Goal: Task Accomplishment & Management: Complete application form

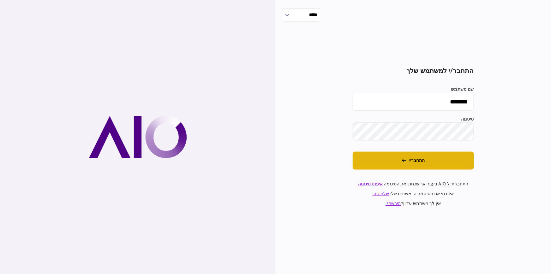
drag, startPoint x: 419, startPoint y: 164, endPoint x: 250, endPoint y: 35, distance: 212.8
click at [419, 164] on button "התחבר/י" at bounding box center [413, 160] width 121 height 18
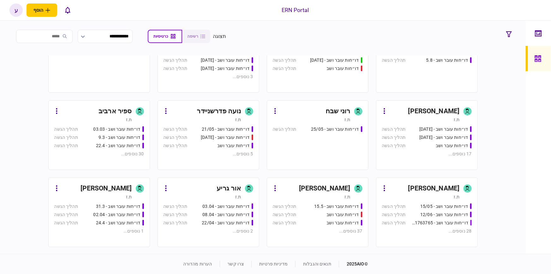
scroll to position [98, 0]
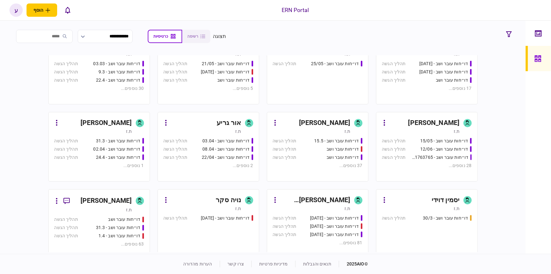
click at [117, 209] on div "ת.ז" at bounding box center [93, 209] width 78 height 6
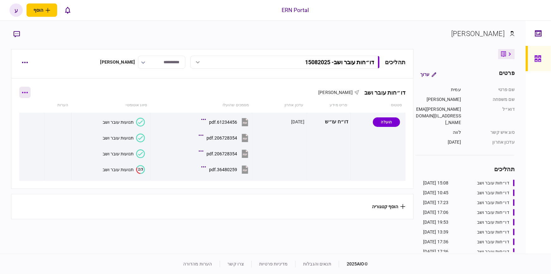
click at [30, 93] on button "button" at bounding box center [24, 92] width 11 height 11
click at [73, 96] on div at bounding box center [275, 137] width 551 height 274
click at [26, 92] on icon "button" at bounding box center [25, 92] width 6 height 1
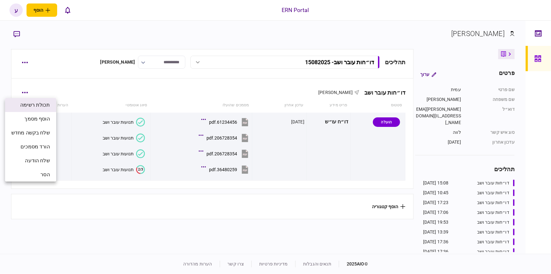
click at [55, 99] on li "תכולת רשימה" at bounding box center [30, 105] width 51 height 14
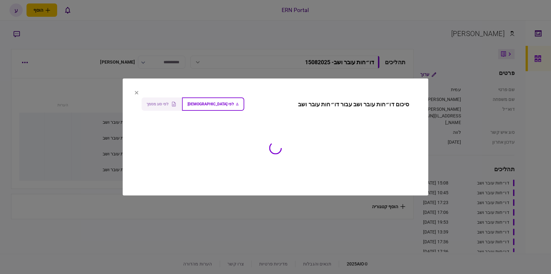
click at [136, 90] on section "סיכום דו״חות עובר ושב עבור דו״חות עובר ושב לפי ישות לפי סוג מסמך" at bounding box center [276, 136] width 306 height 117
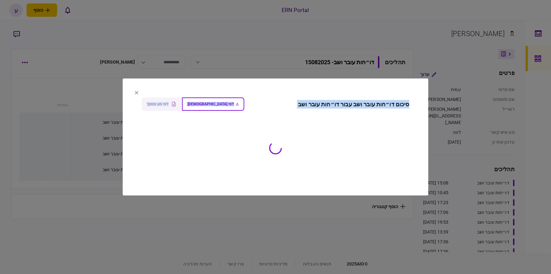
click at [136, 95] on button at bounding box center [137, 92] width 4 height 5
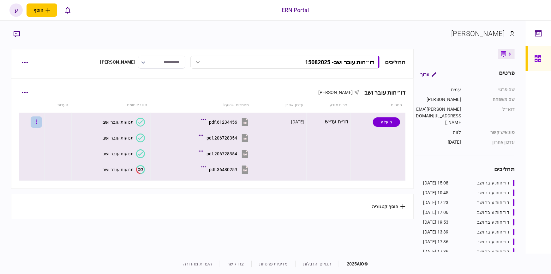
click at [39, 122] on button "button" at bounding box center [36, 121] width 11 height 11
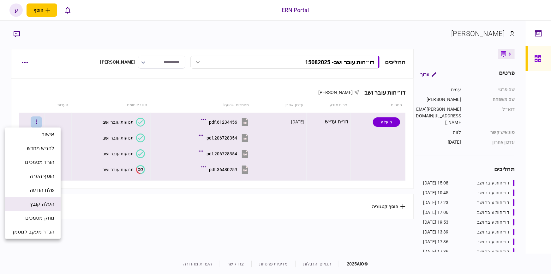
click at [48, 200] on span "העלה קובץ" at bounding box center [42, 204] width 24 height 8
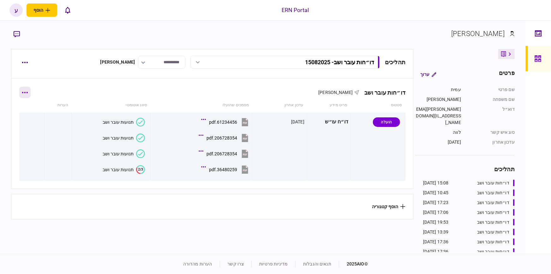
click at [26, 92] on icon "button" at bounding box center [25, 92] width 6 height 1
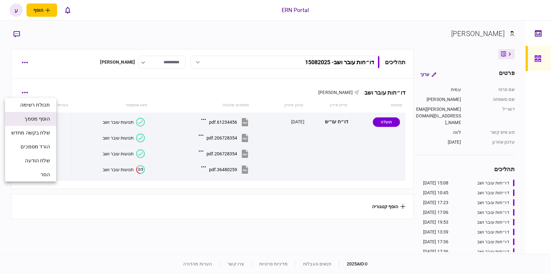
click at [48, 125] on li "הוסף מסמך" at bounding box center [30, 119] width 51 height 14
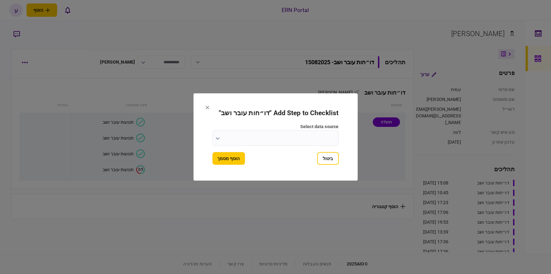
click at [213, 113] on h2 "Add Step to Checklist " דו״חות עובר ושב "" at bounding box center [276, 113] width 126 height 8
click at [213, 110] on h2 "Add Step to Checklist " דו״חות עובר ושב "" at bounding box center [276, 113] width 126 height 8
click at [206, 105] on button at bounding box center [208, 107] width 4 height 5
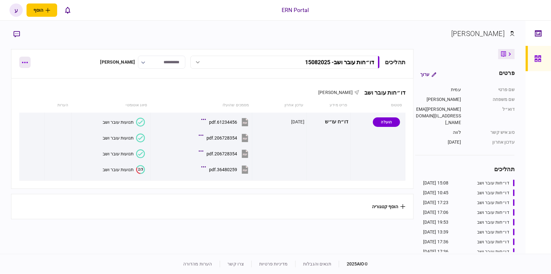
click at [23, 62] on icon "button" at bounding box center [25, 63] width 6 height 2
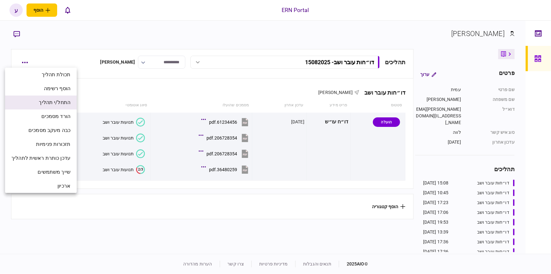
click at [65, 103] on span "התחל/י תהליך" at bounding box center [55, 103] width 32 height 8
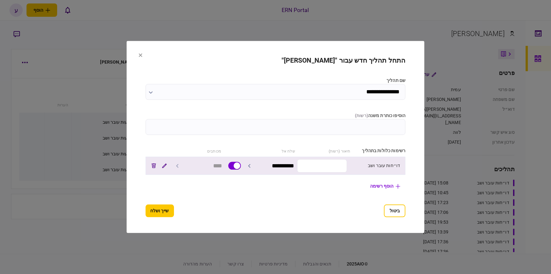
click at [321, 171] on input "text" at bounding box center [322, 165] width 50 height 13
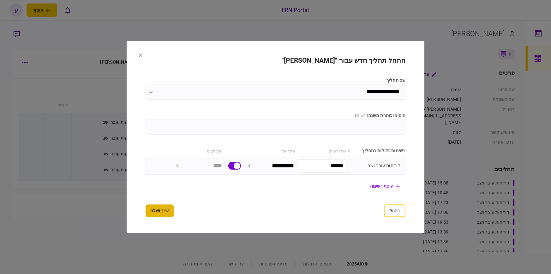
type input "********"
click at [161, 216] on button "שייך ושלח" at bounding box center [160, 210] width 28 height 13
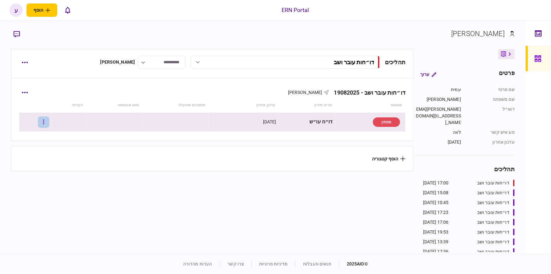
click at [47, 123] on button "button" at bounding box center [43, 121] width 11 height 11
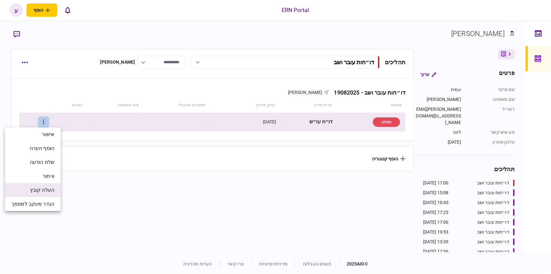
click at [42, 187] on span "העלה קובץ" at bounding box center [42, 190] width 24 height 8
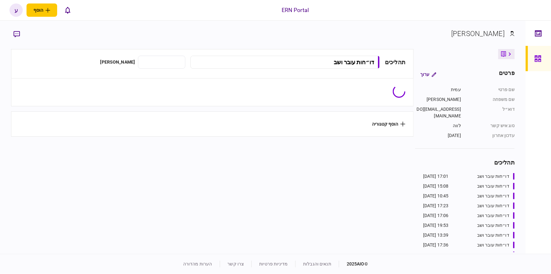
type input "**********"
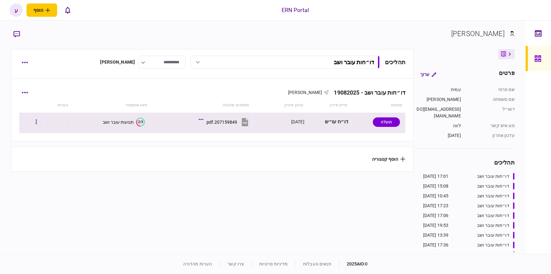
click at [138, 120] on text "2/3" at bounding box center [140, 122] width 5 height 4
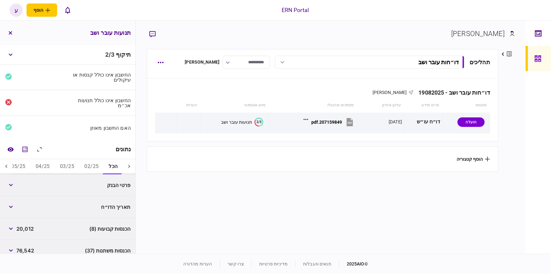
click at [57, 166] on button "03/25" at bounding box center [67, 166] width 24 height 15
drag, startPoint x: 31, startPoint y: 165, endPoint x: 18, endPoint y: 165, distance: 12.6
click at [29, 165] on button "05/25" at bounding box center [18, 166] width 24 height 15
click at [9, 164] on icon at bounding box center [6, 166] width 6 height 6
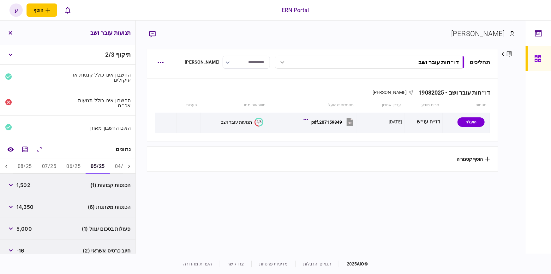
click at [99, 163] on button "05/25" at bounding box center [98, 166] width 24 height 15
click at [12, 207] on icon "button" at bounding box center [11, 206] width 4 height 3
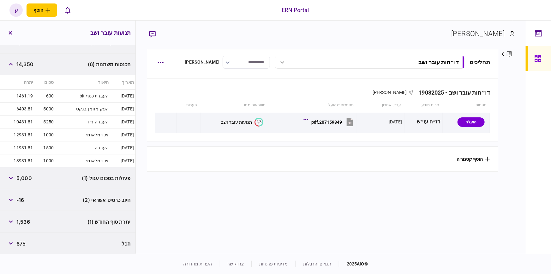
scroll to position [85, 0]
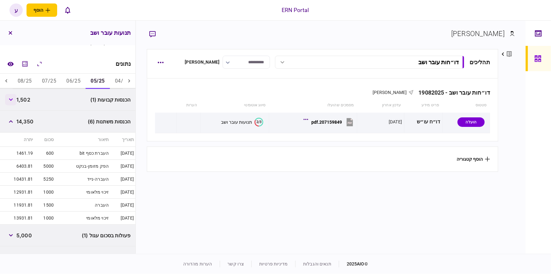
click at [11, 103] on button "button" at bounding box center [10, 99] width 11 height 11
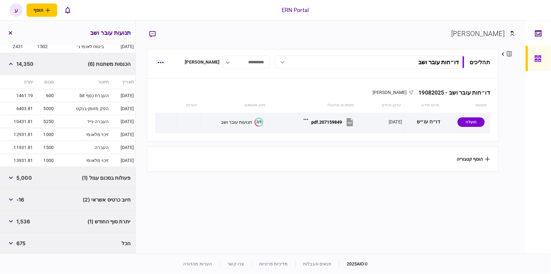
scroll to position [26, 0]
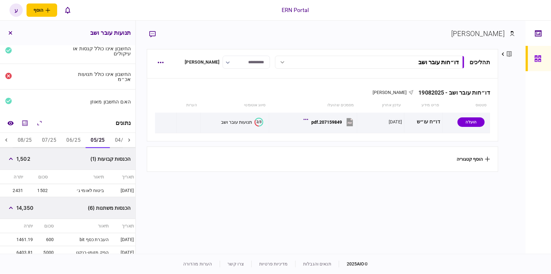
click at [74, 141] on button "06/25" at bounding box center [73, 140] width 24 height 15
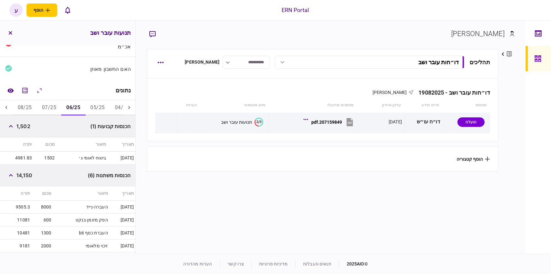
click at [96, 110] on button "05/25" at bounding box center [97, 107] width 24 height 15
click at [83, 109] on button "06/25" at bounding box center [73, 107] width 24 height 15
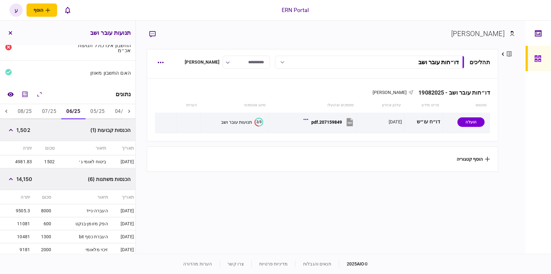
scroll to position [88, 0]
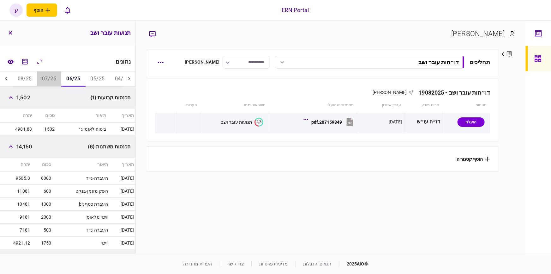
click at [58, 82] on button "07/25" at bounding box center [49, 78] width 24 height 15
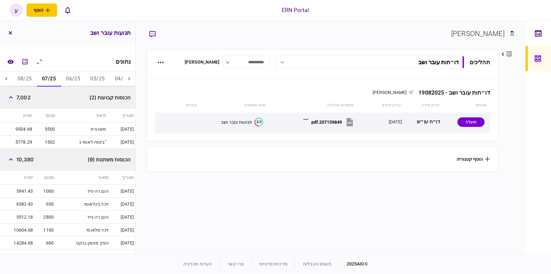
click at [73, 78] on button "06/25" at bounding box center [73, 78] width 24 height 15
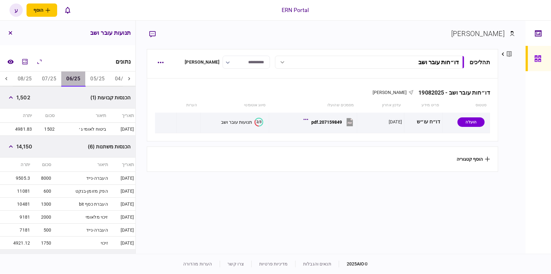
click at [63, 78] on button "06/25" at bounding box center [73, 78] width 24 height 15
click at [58, 78] on button "07/25" at bounding box center [49, 78] width 24 height 15
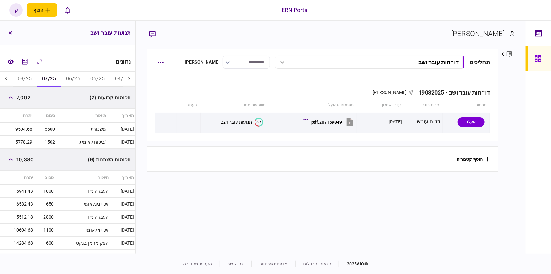
click at [69, 79] on button "06/25" at bounding box center [73, 78] width 24 height 15
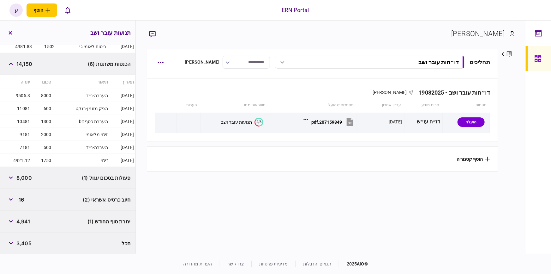
scroll to position [84, 0]
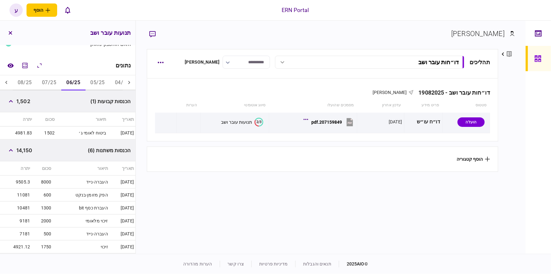
click at [56, 82] on button "07/25" at bounding box center [49, 82] width 24 height 15
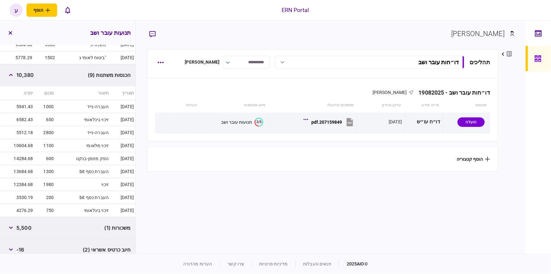
scroll to position [204, 0]
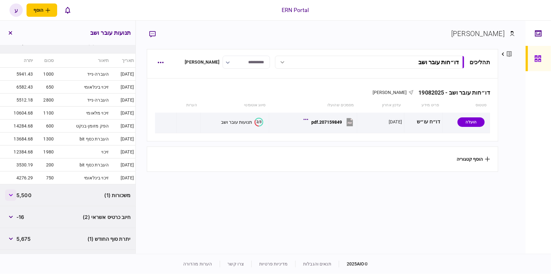
click at [13, 199] on button "button" at bounding box center [10, 194] width 11 height 11
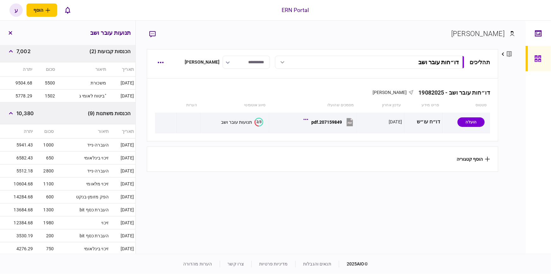
scroll to position [47, 0]
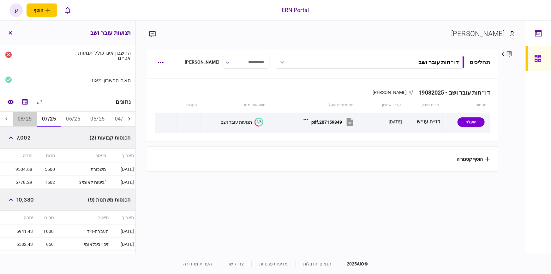
click at [27, 117] on button "08/25" at bounding box center [25, 119] width 24 height 15
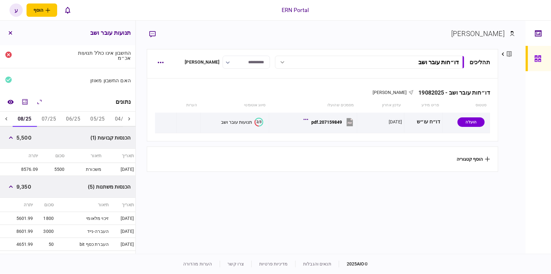
scroll to position [184, 0]
